Goal: Find specific page/section: Find specific page/section

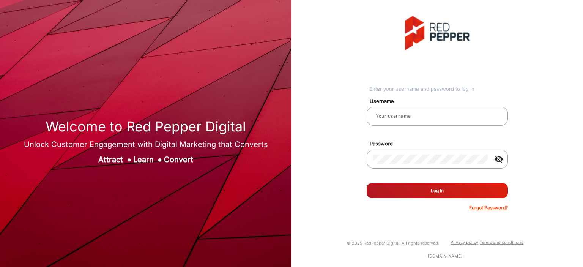
type input "Balaji"
click at [404, 187] on button "Log In" at bounding box center [437, 190] width 141 height 15
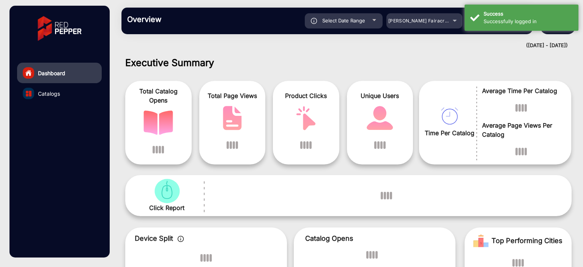
scroll to position [6, 0]
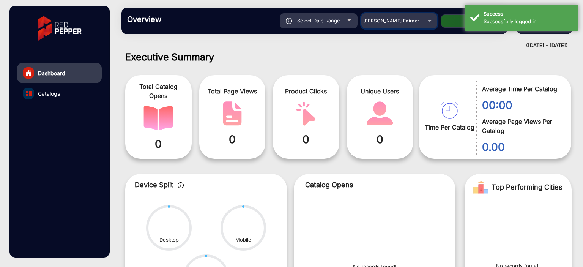
click at [389, 19] on span "[PERSON_NAME] Fairacre Farms" at bounding box center [400, 21] width 75 height 6
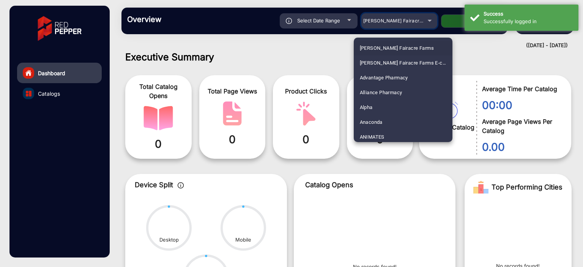
scroll to position [876, 0]
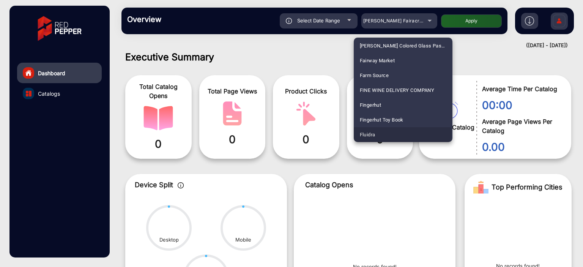
click at [372, 133] on span "Fluidra" at bounding box center [368, 134] width 16 height 15
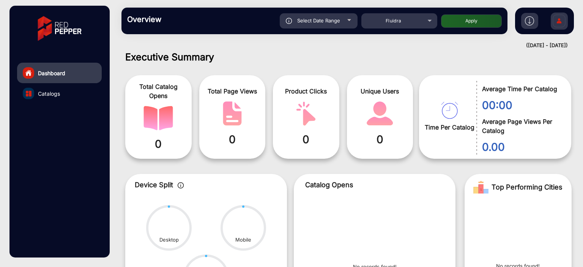
click at [467, 25] on button "Apply" at bounding box center [471, 20] width 61 height 13
type input "[DATE]"
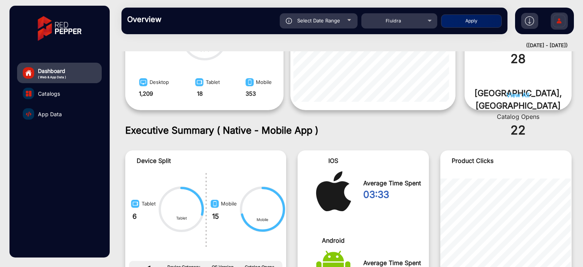
scroll to position [505, 0]
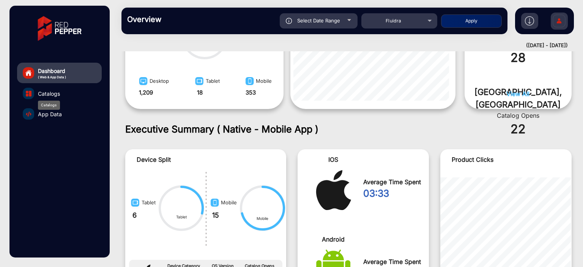
click at [55, 96] on span "Catalogs" at bounding box center [49, 94] width 22 height 8
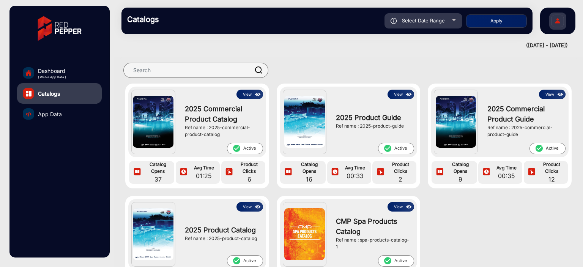
click at [252, 94] on button "View" at bounding box center [250, 94] width 27 height 9
